Goal: Task Accomplishment & Management: Complete application form

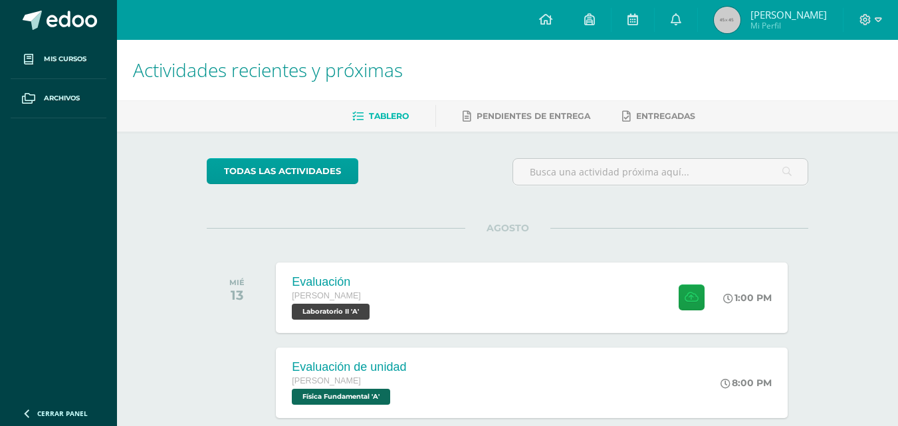
click at [584, 304] on div "Evaluación [PERSON_NAME] Laboratorio II 'A' 1:00 PM Evaluación Laboratorio II" at bounding box center [531, 298] width 511 height 70
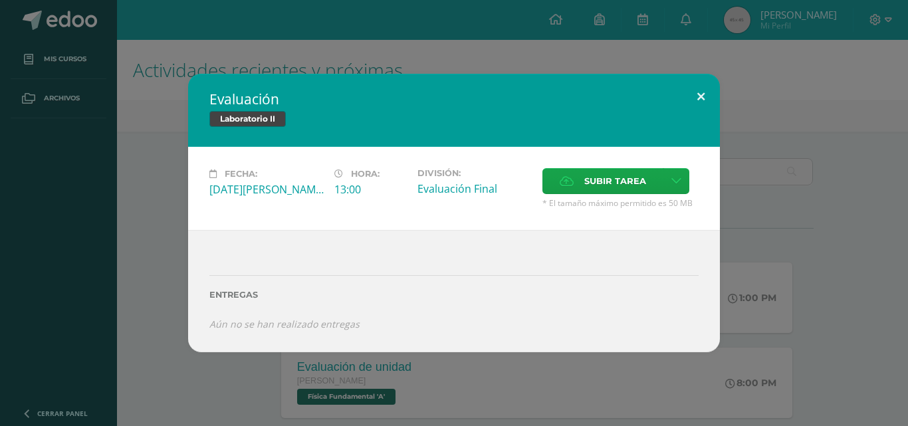
click at [701, 106] on button at bounding box center [701, 96] width 38 height 45
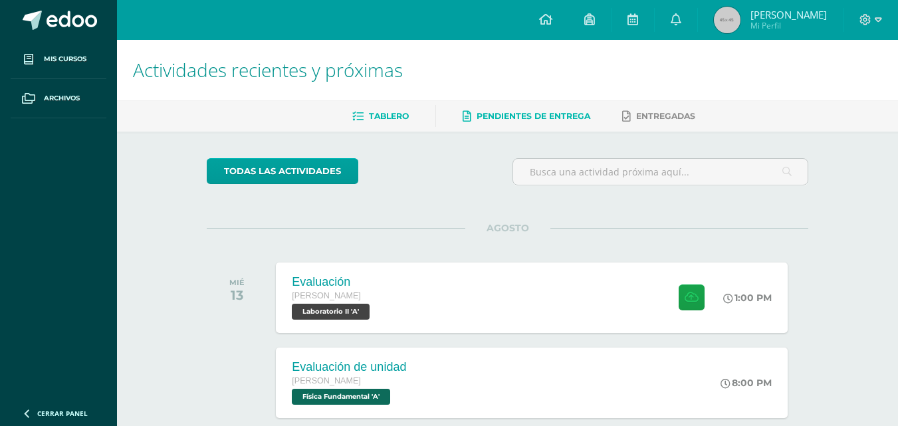
click at [547, 113] on span "Pendientes de entrega" at bounding box center [534, 116] width 114 height 10
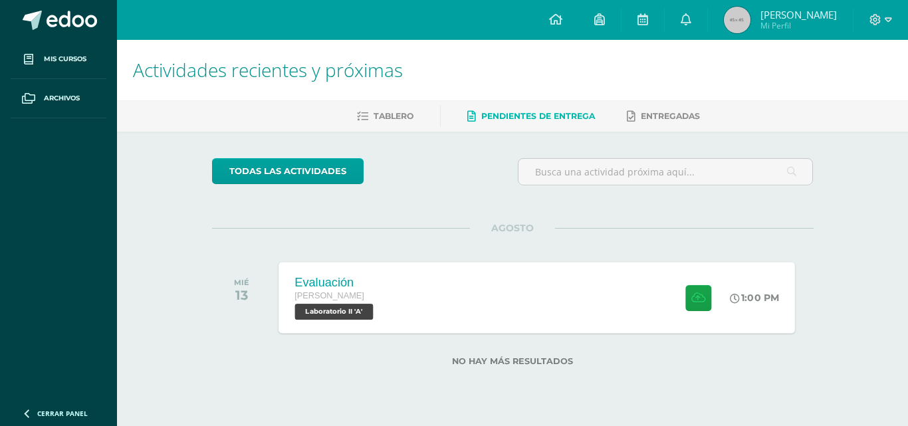
click at [485, 324] on div "Evaluación [PERSON_NAME] Laboratorio II 'A' 1:00 PM Evaluación Laboratorio II" at bounding box center [537, 297] width 517 height 71
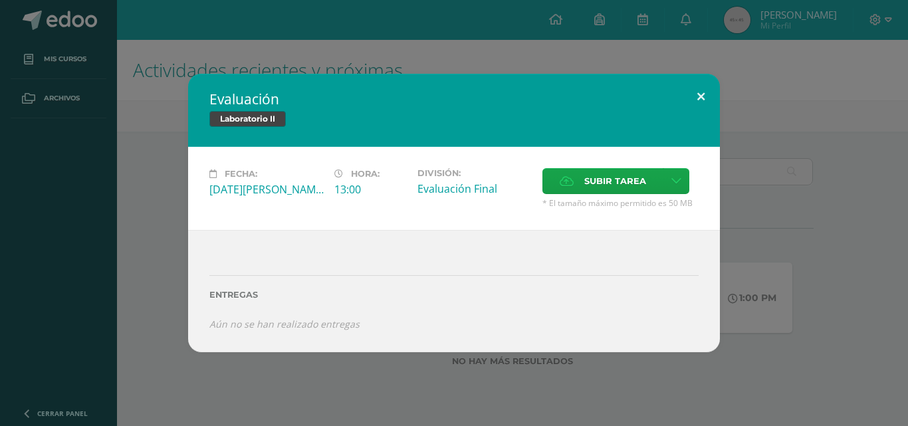
click at [707, 100] on button at bounding box center [701, 96] width 38 height 45
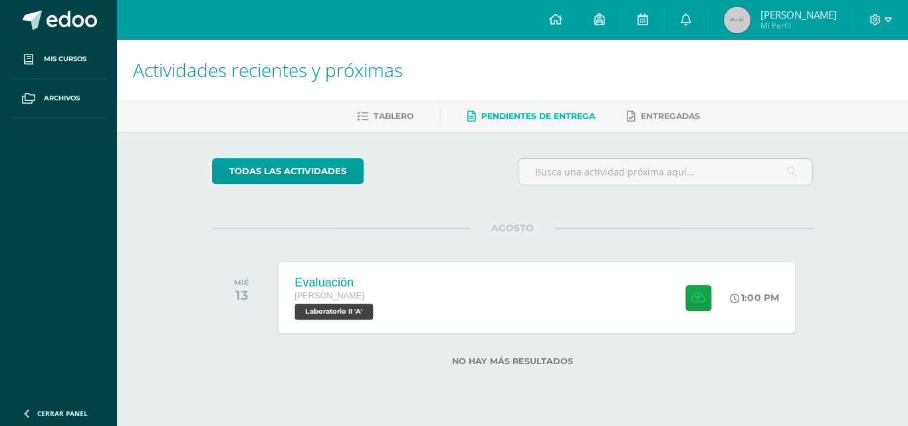
click at [398, 295] on div "Evaluación [PERSON_NAME] Laboratorio II 'A' 1:00 PM Evaluación Laboratorio II" at bounding box center [537, 297] width 517 height 71
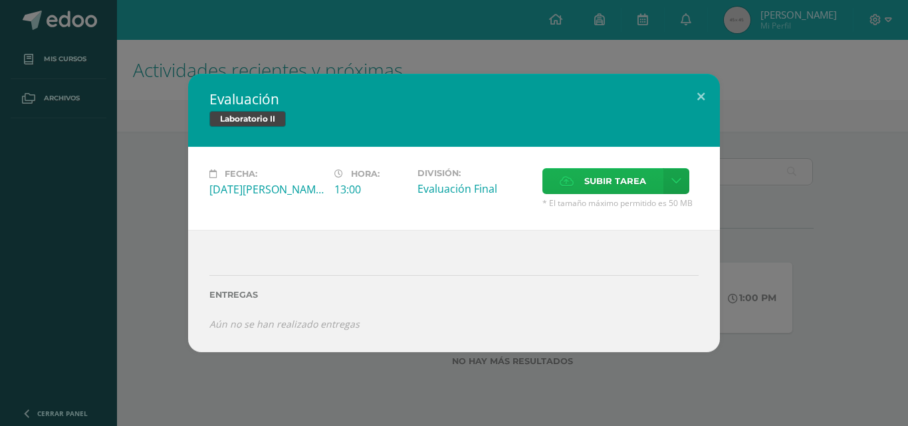
click at [591, 175] on span "Subir tarea" at bounding box center [615, 181] width 62 height 25
click at [0, 0] on input "Subir tarea" at bounding box center [0, 0] width 0 height 0
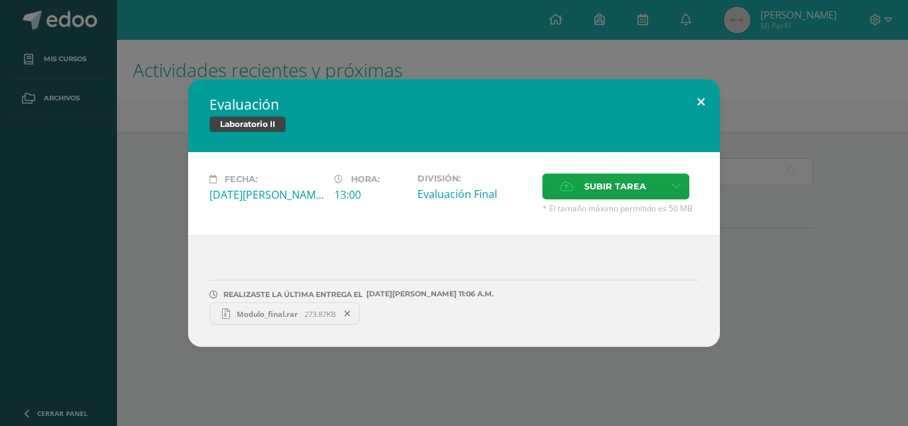
click at [706, 109] on button at bounding box center [701, 101] width 38 height 45
